Goal: Transaction & Acquisition: Download file/media

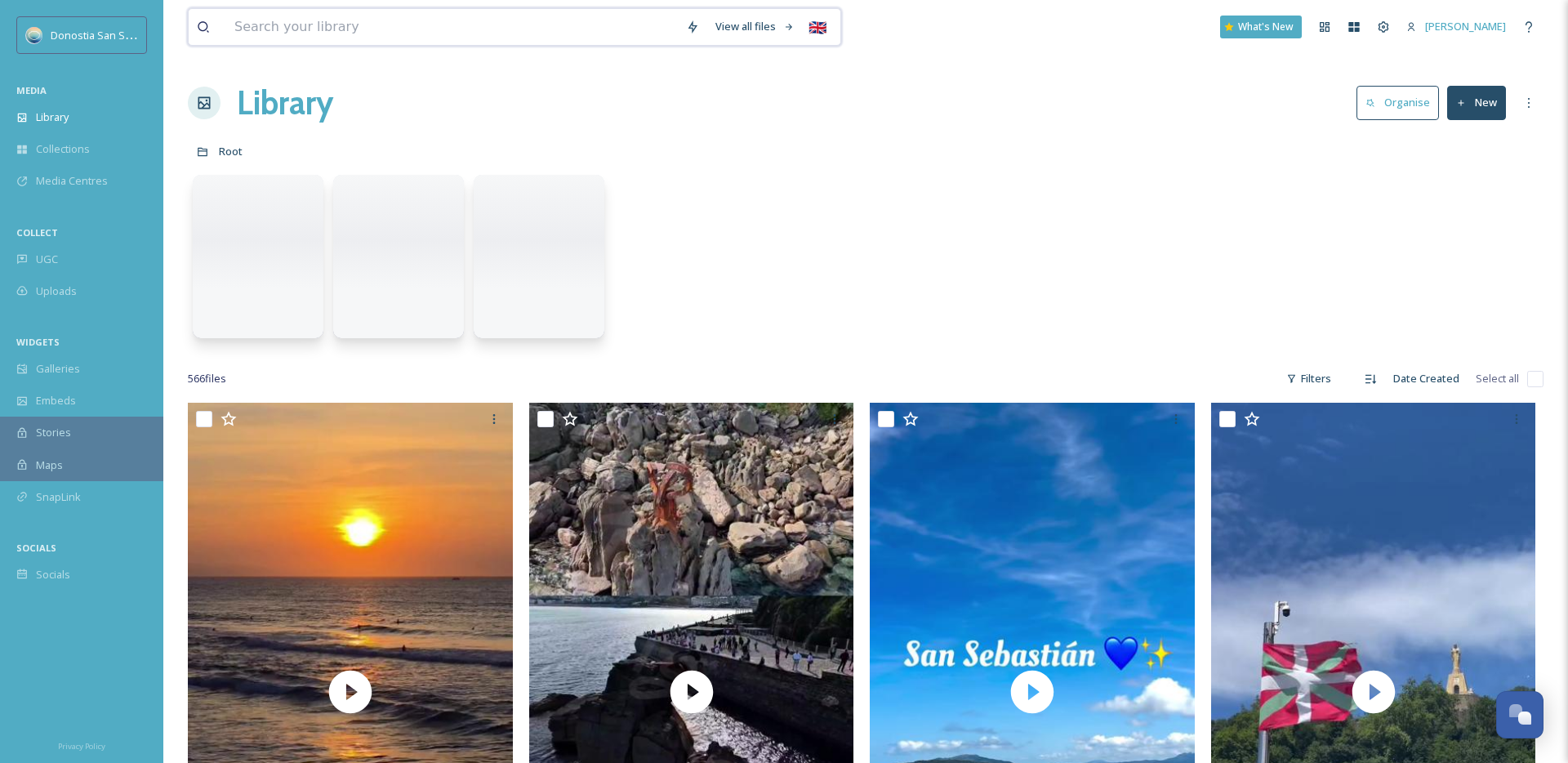
click at [410, 35] on input at bounding box center [452, 27] width 452 height 35
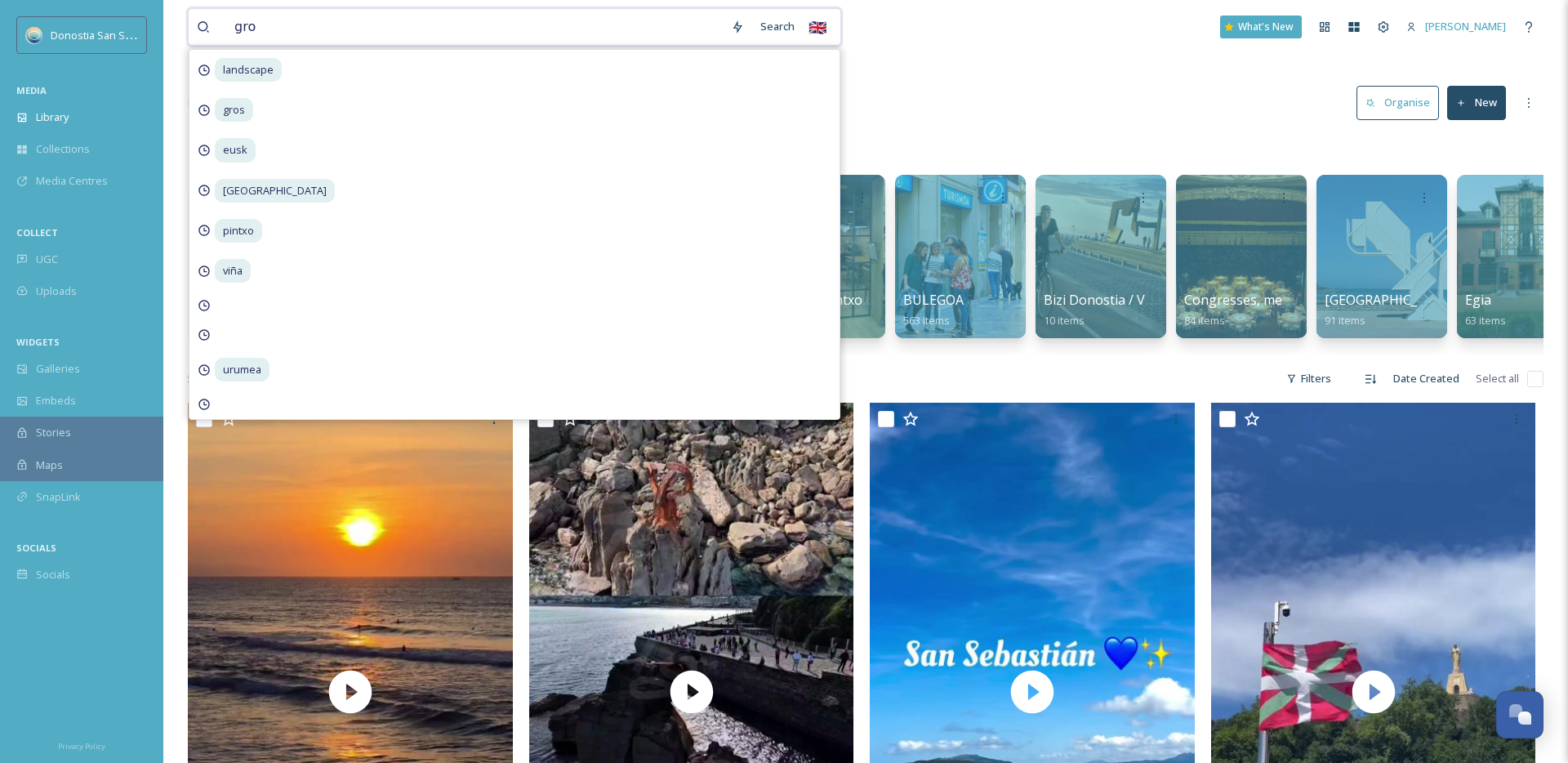
type input "gros"
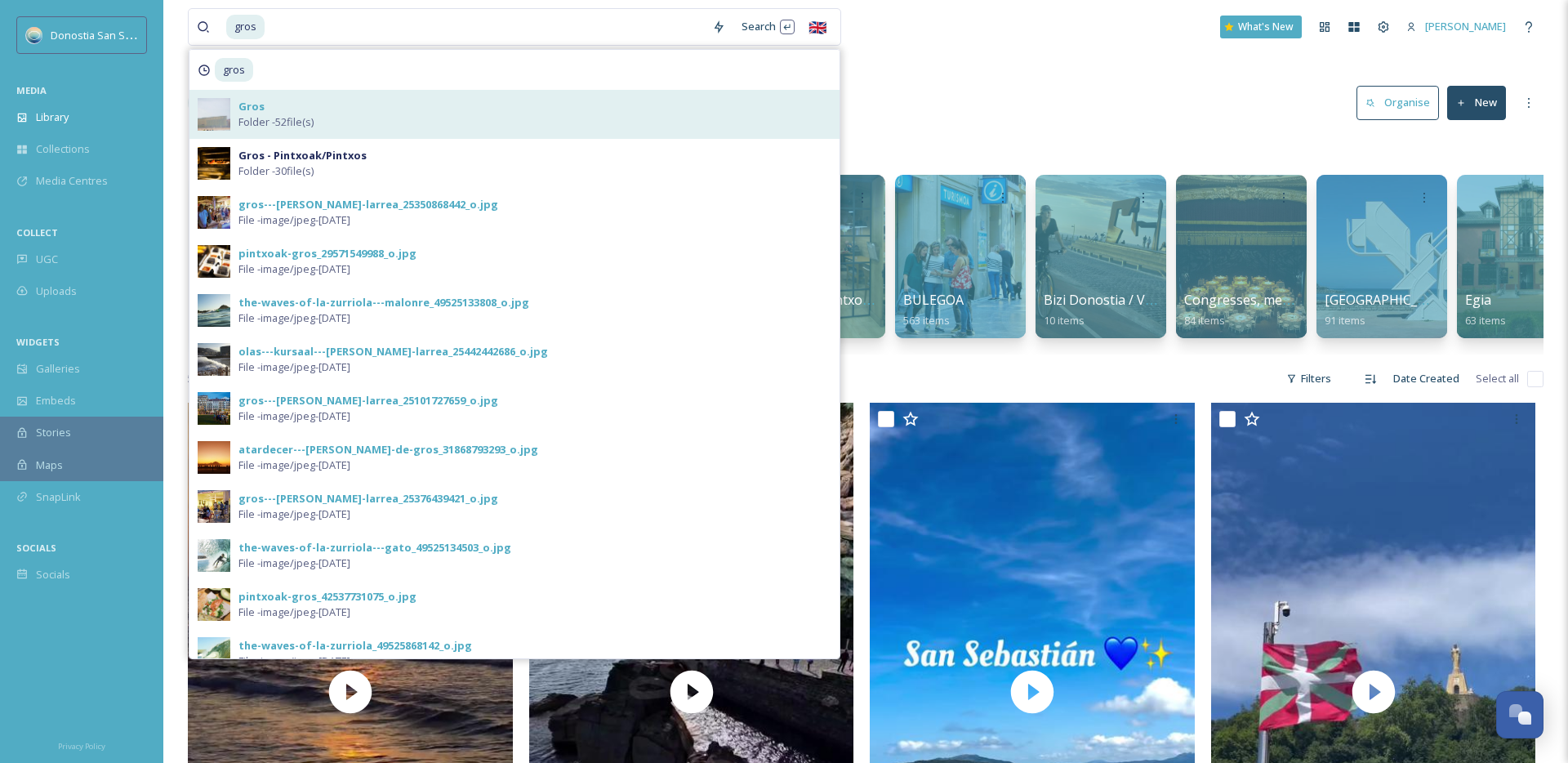
click at [254, 110] on strong "Gros" at bounding box center [251, 106] width 26 height 15
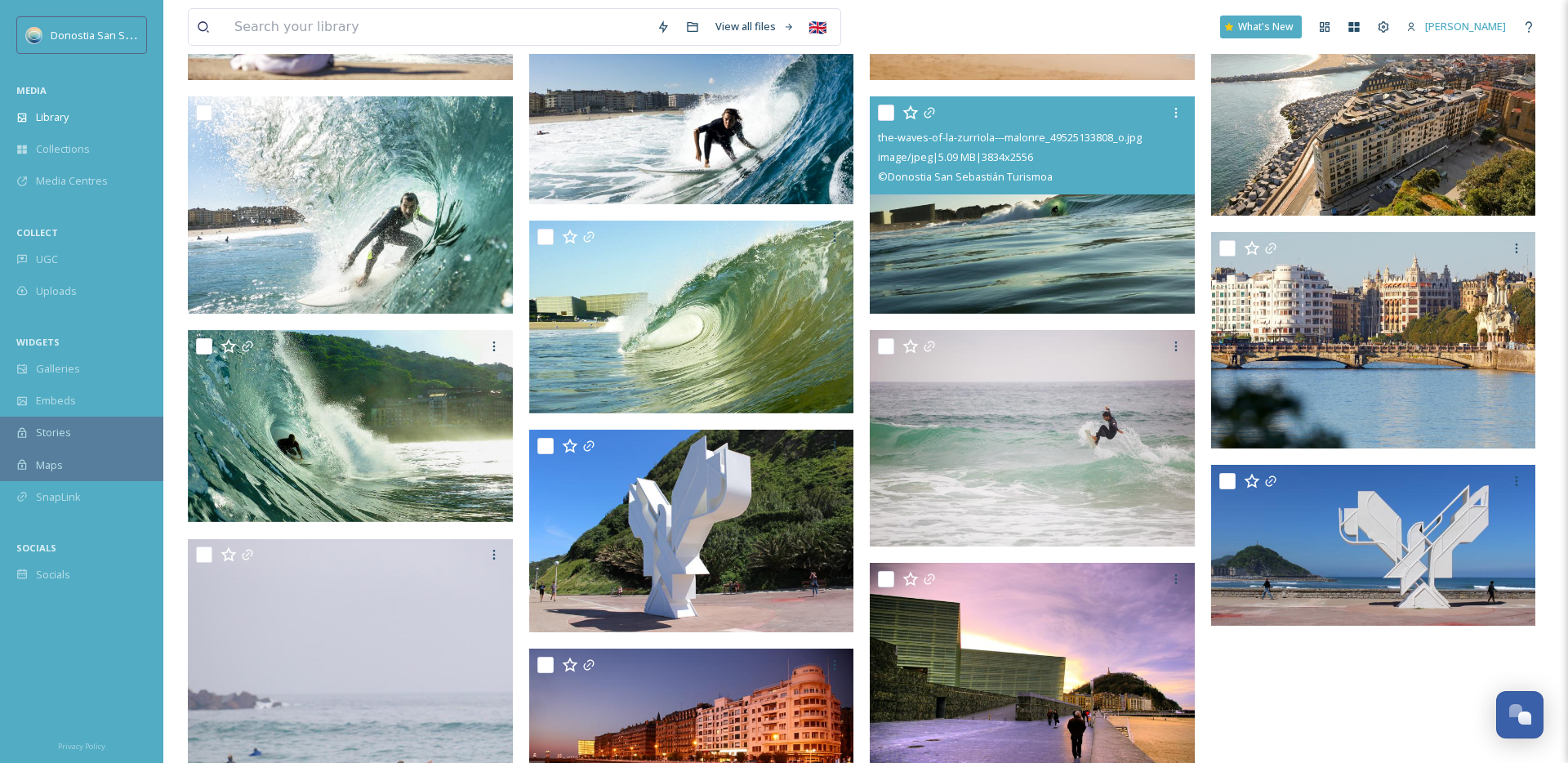
scroll to position [2653, 0]
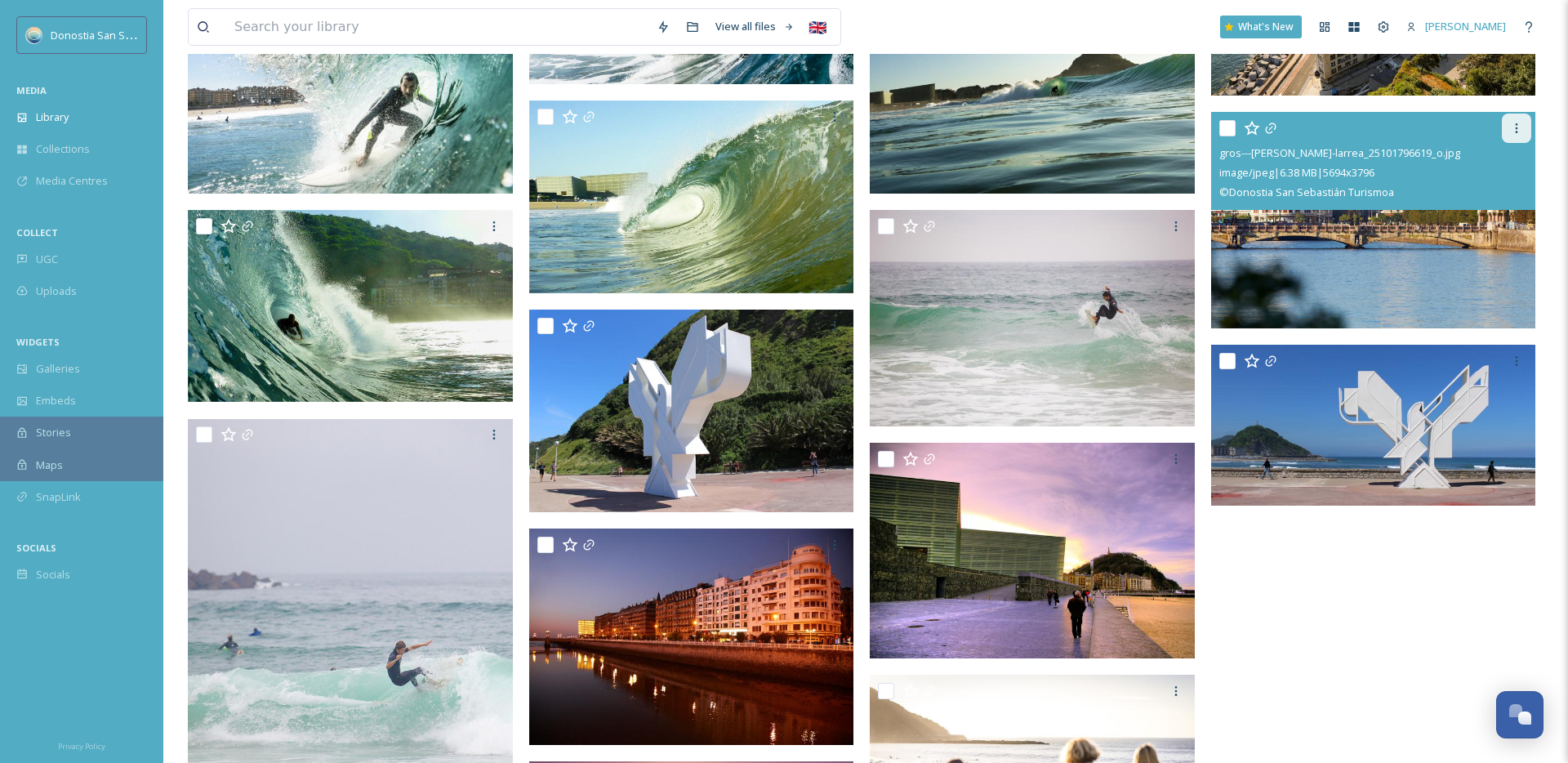
click at [1519, 125] on icon at bounding box center [1517, 128] width 13 height 13
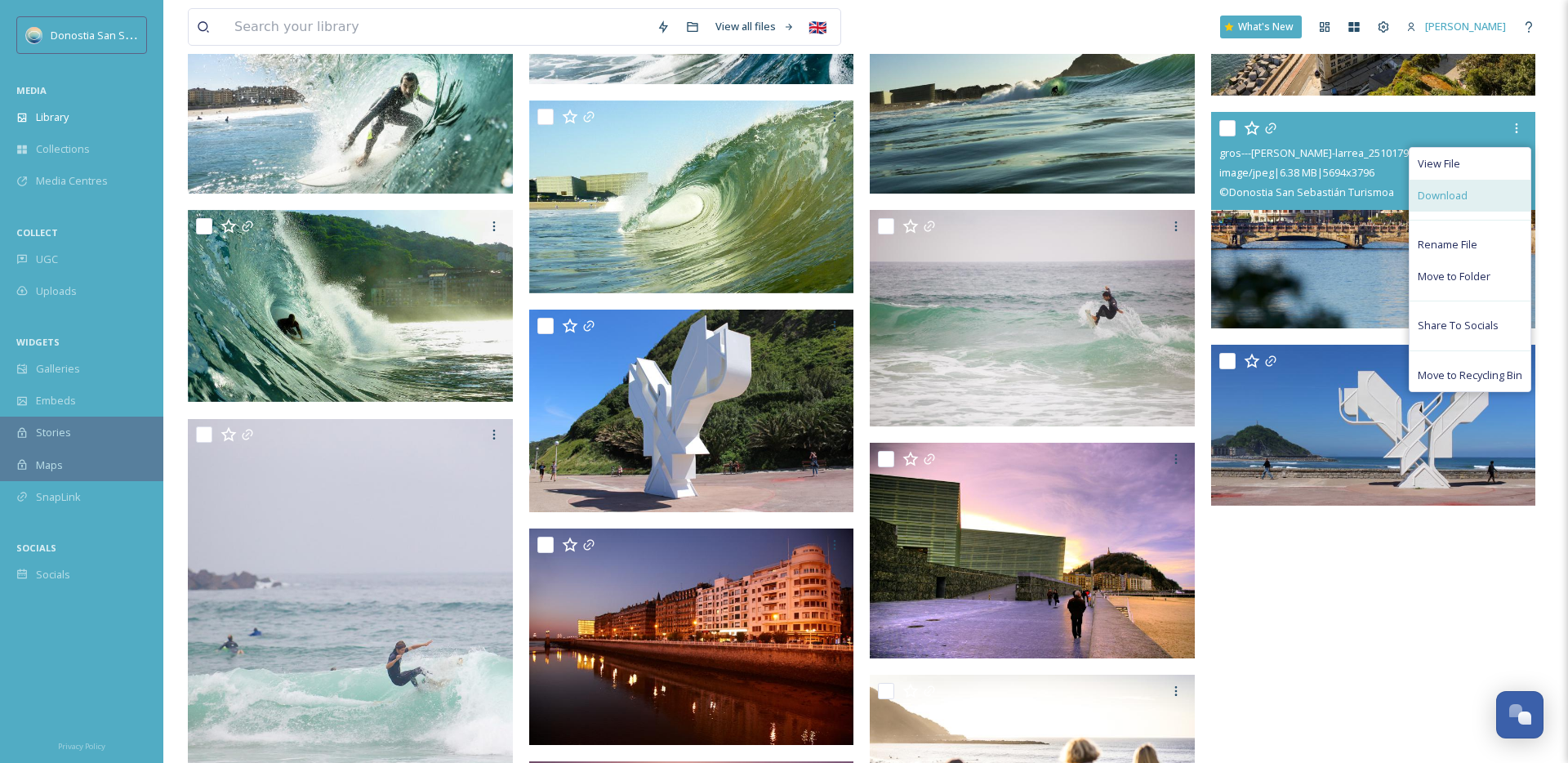
click at [1456, 199] on span "Download" at bounding box center [1442, 195] width 49 height 16
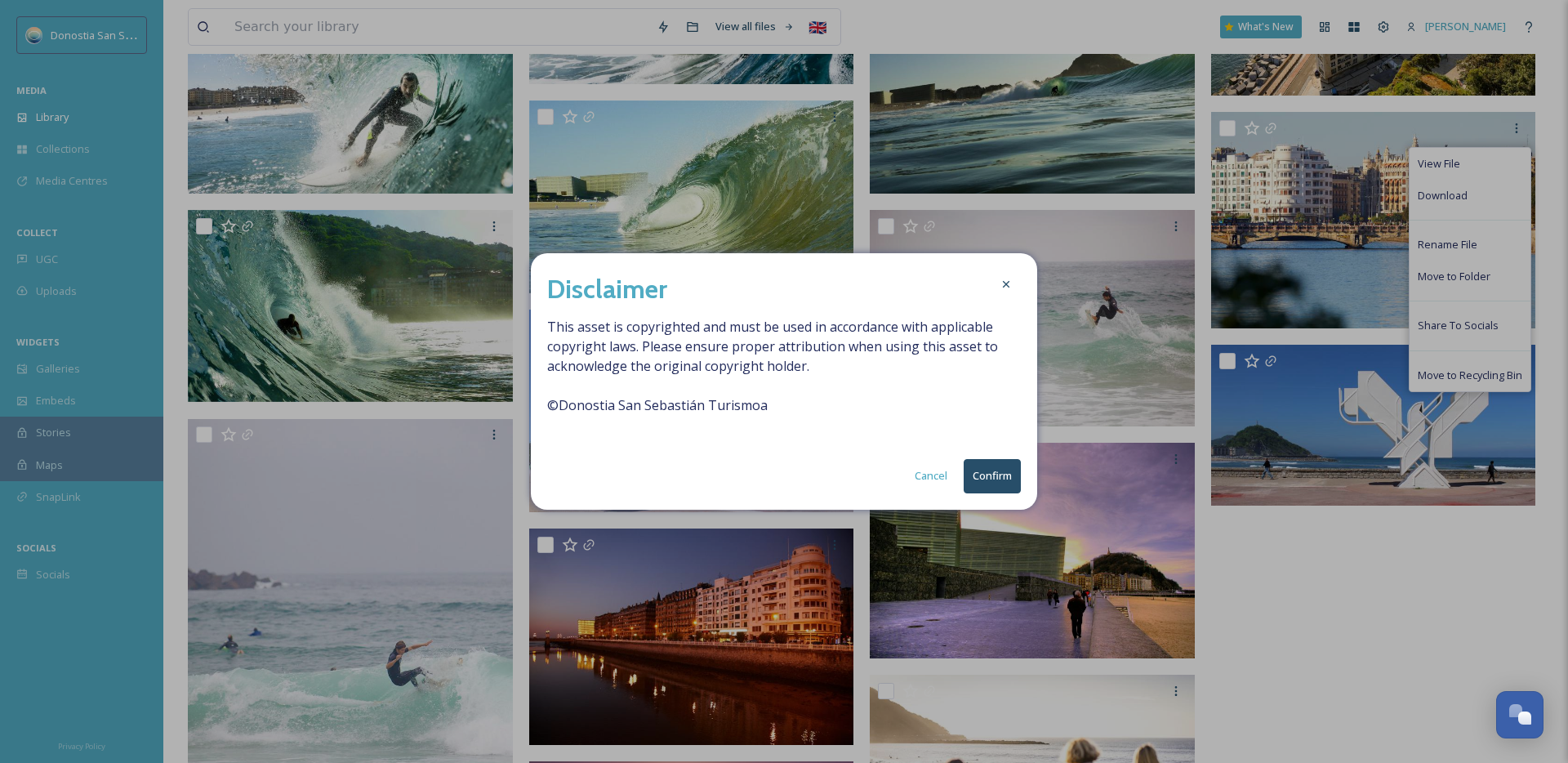
click at [995, 470] on button "Confirm" at bounding box center [992, 476] width 57 height 34
